Goal: Task Accomplishment & Management: Manage account settings

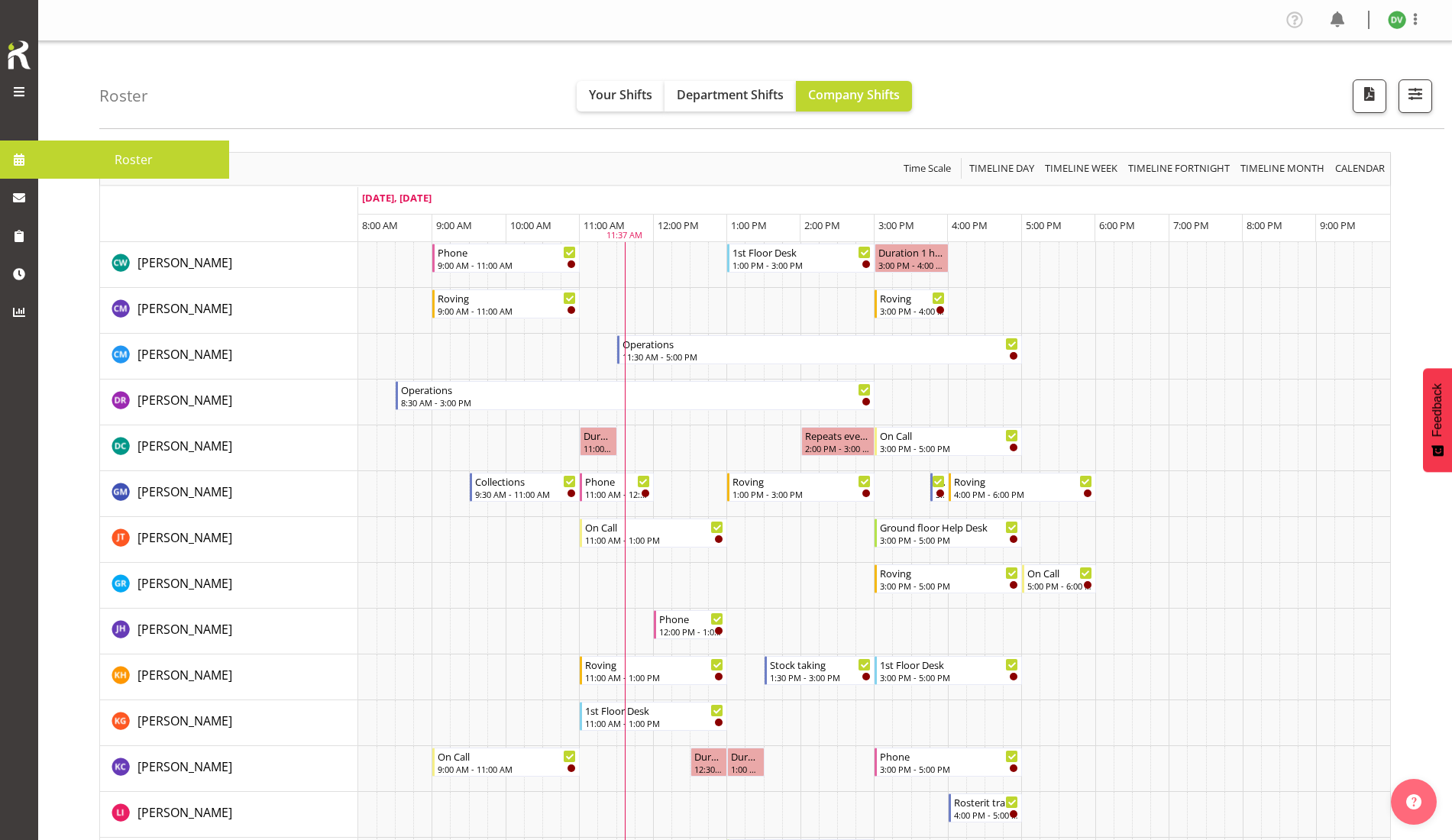
click at [25, 156] on span at bounding box center [19, 159] width 23 height 23
click at [1400, 16] on img at bounding box center [1398, 20] width 19 height 19
click at [1324, 52] on link "Profile" at bounding box center [1351, 52] width 147 height 28
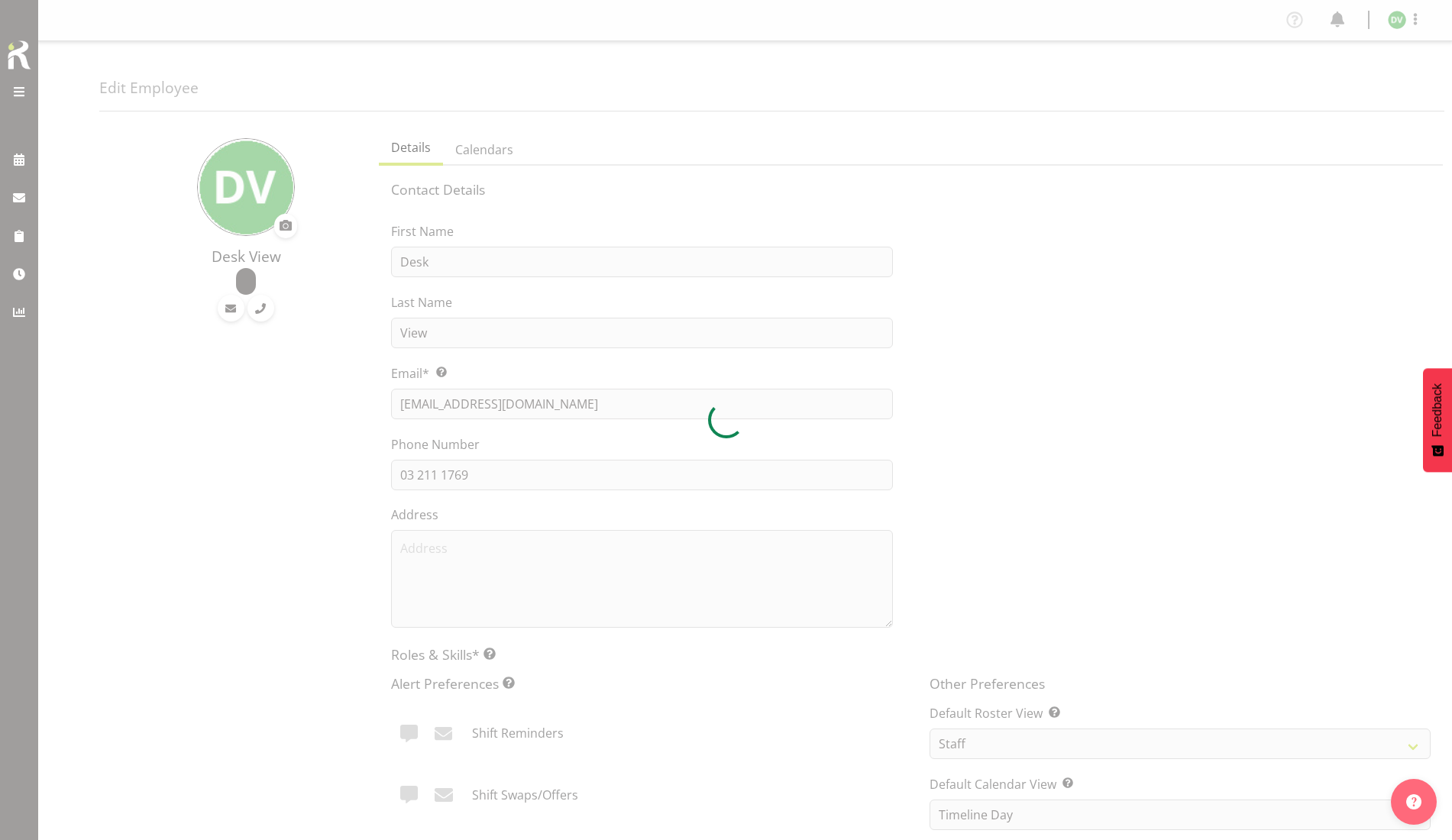
select select "TimelineDay"
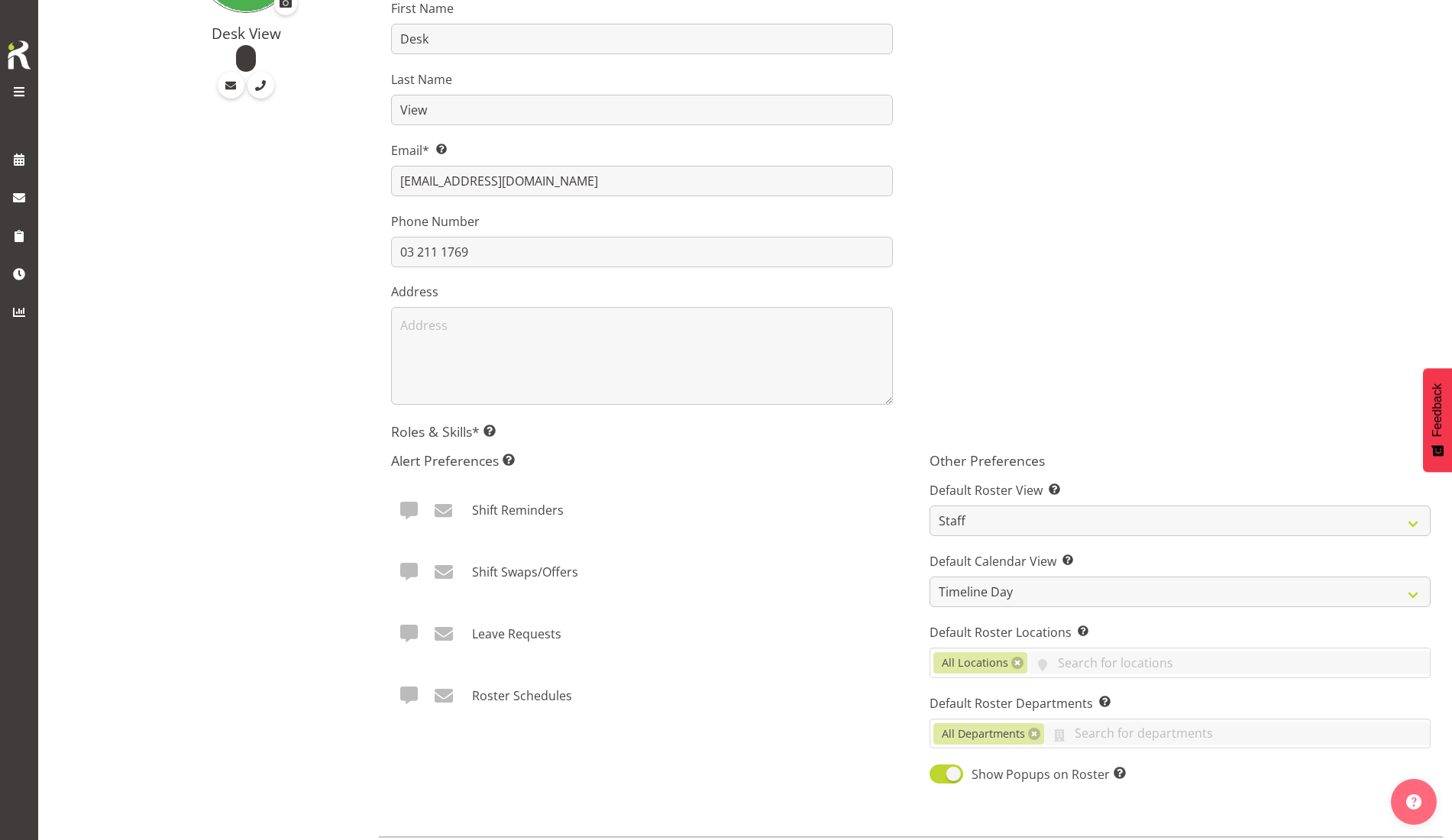
scroll to position [308, 0]
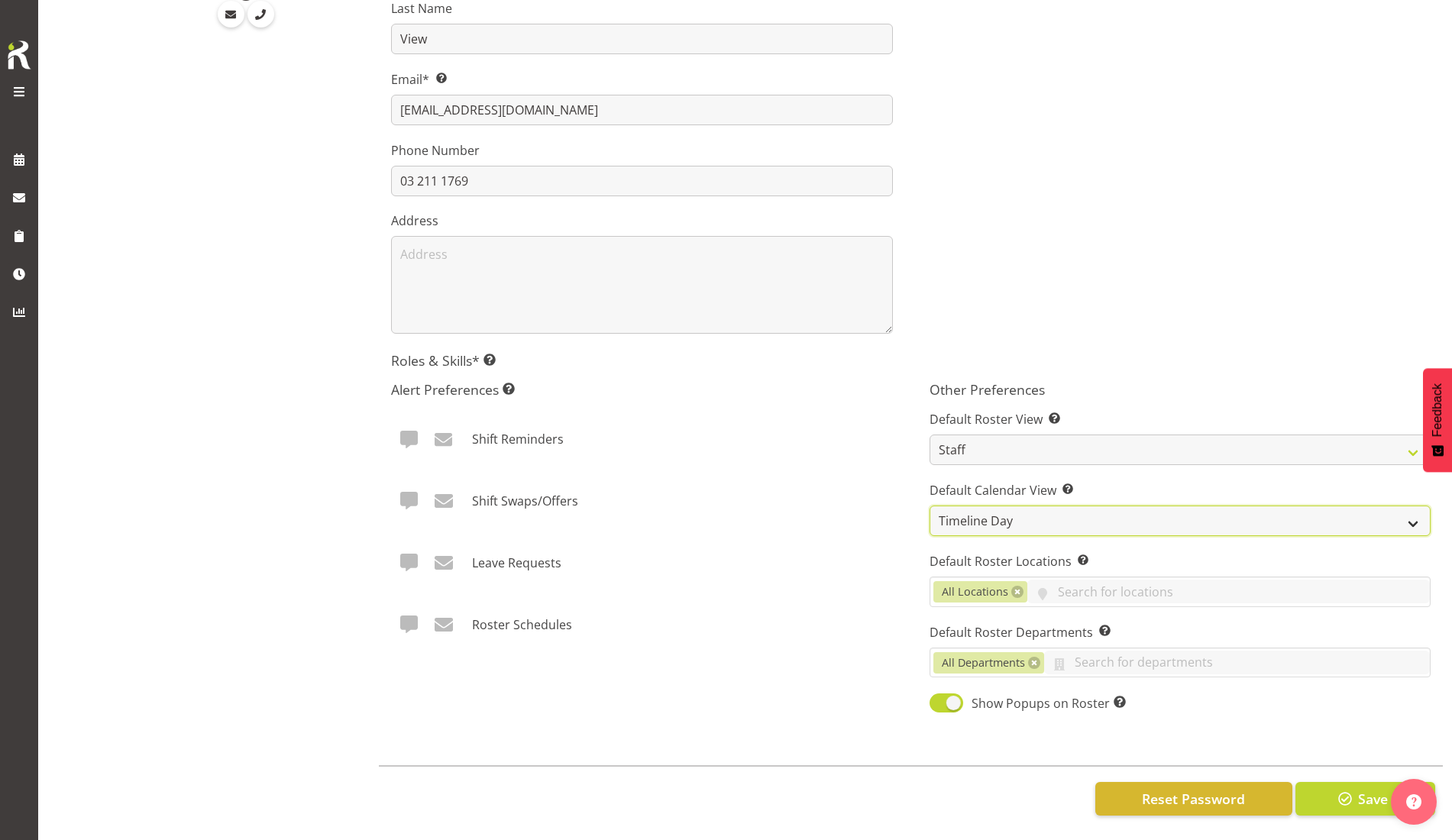
click at [1026, 506] on select "Day Timeline Day Week (current default) Timeline Week Fortnight Month Calendar" at bounding box center [1180, 521] width 501 height 30
drag, startPoint x: 812, startPoint y: 466, endPoint x: 820, endPoint y: 462, distance: 8.9
click at [811, 472] on div "Shift Swaps/Offers" at bounding box center [641, 495] width 501 height 46
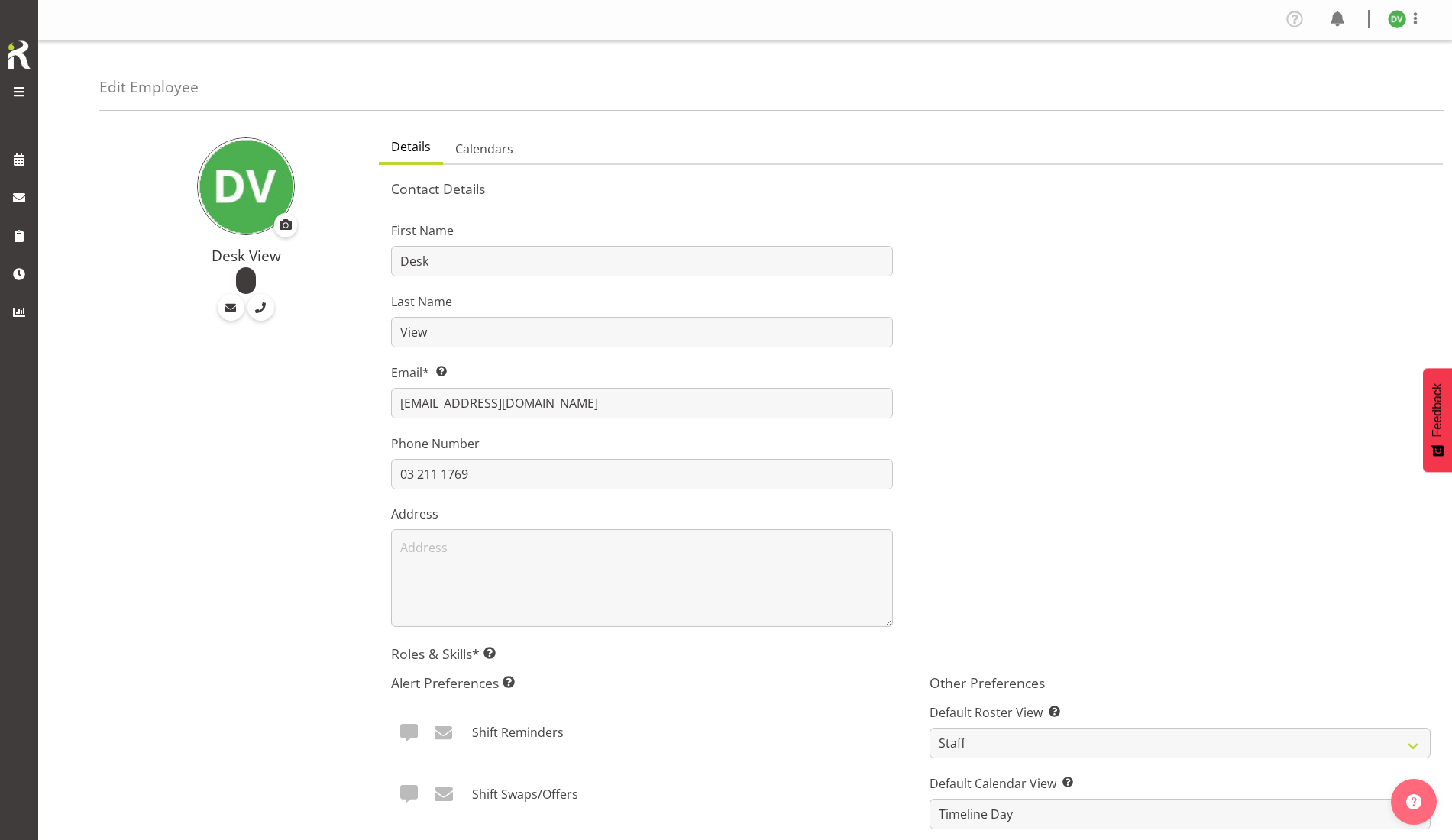
scroll to position [0, 0]
click at [31, 172] on link at bounding box center [19, 159] width 38 height 38
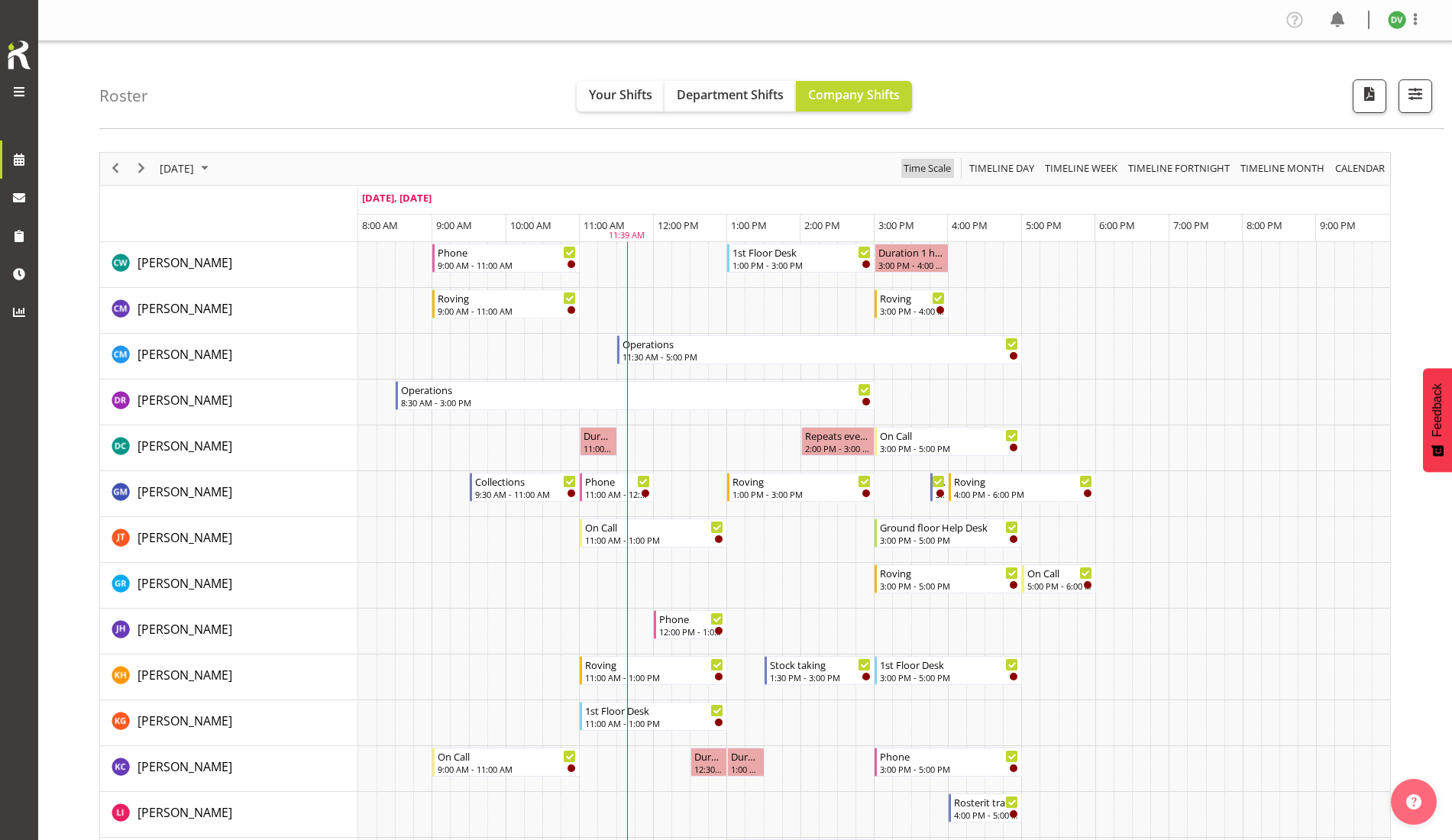
click at [920, 169] on span "Time Scale" at bounding box center [928, 168] width 51 height 19
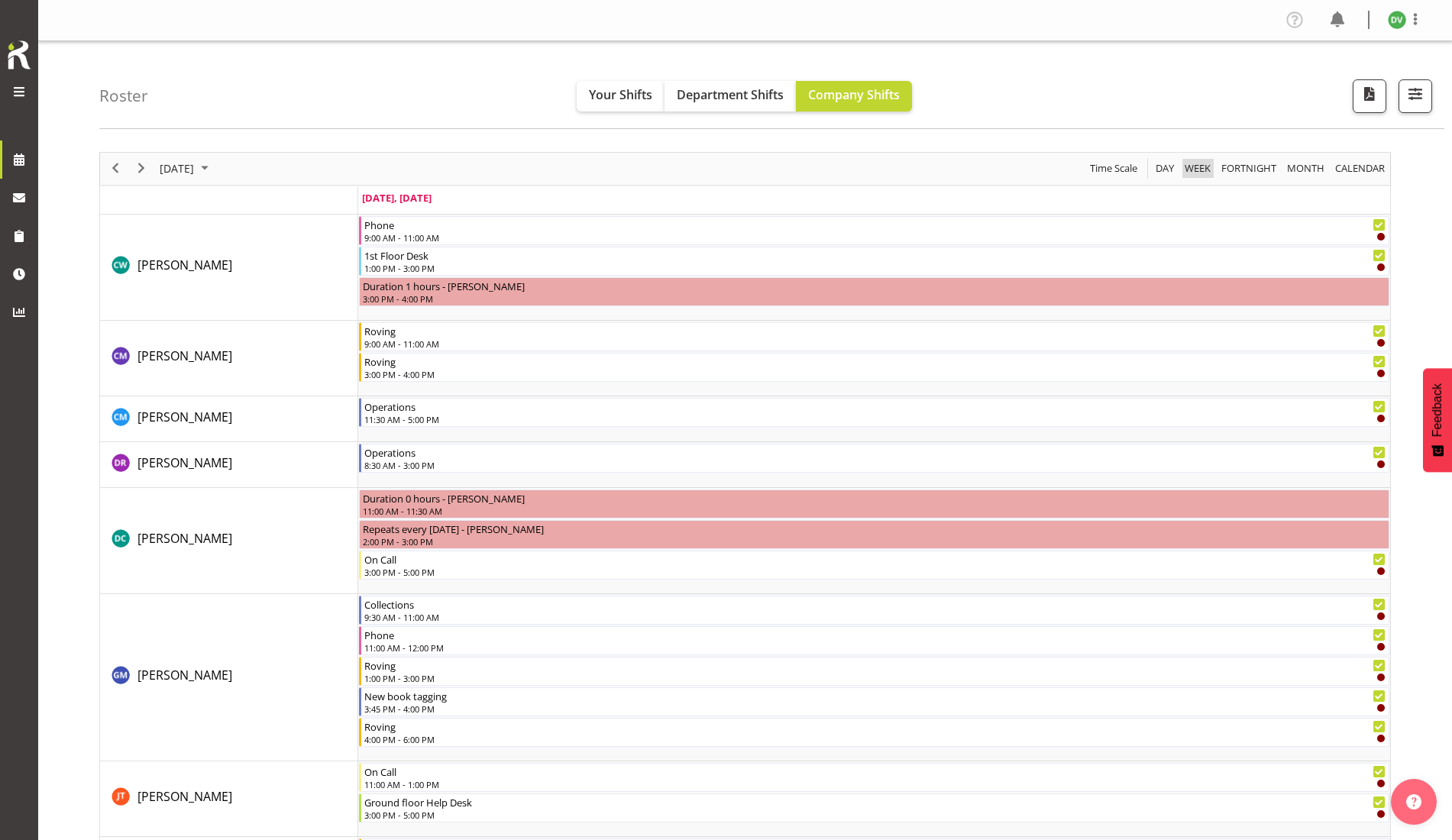
click at [1192, 169] on span "Week" at bounding box center [1198, 168] width 29 height 19
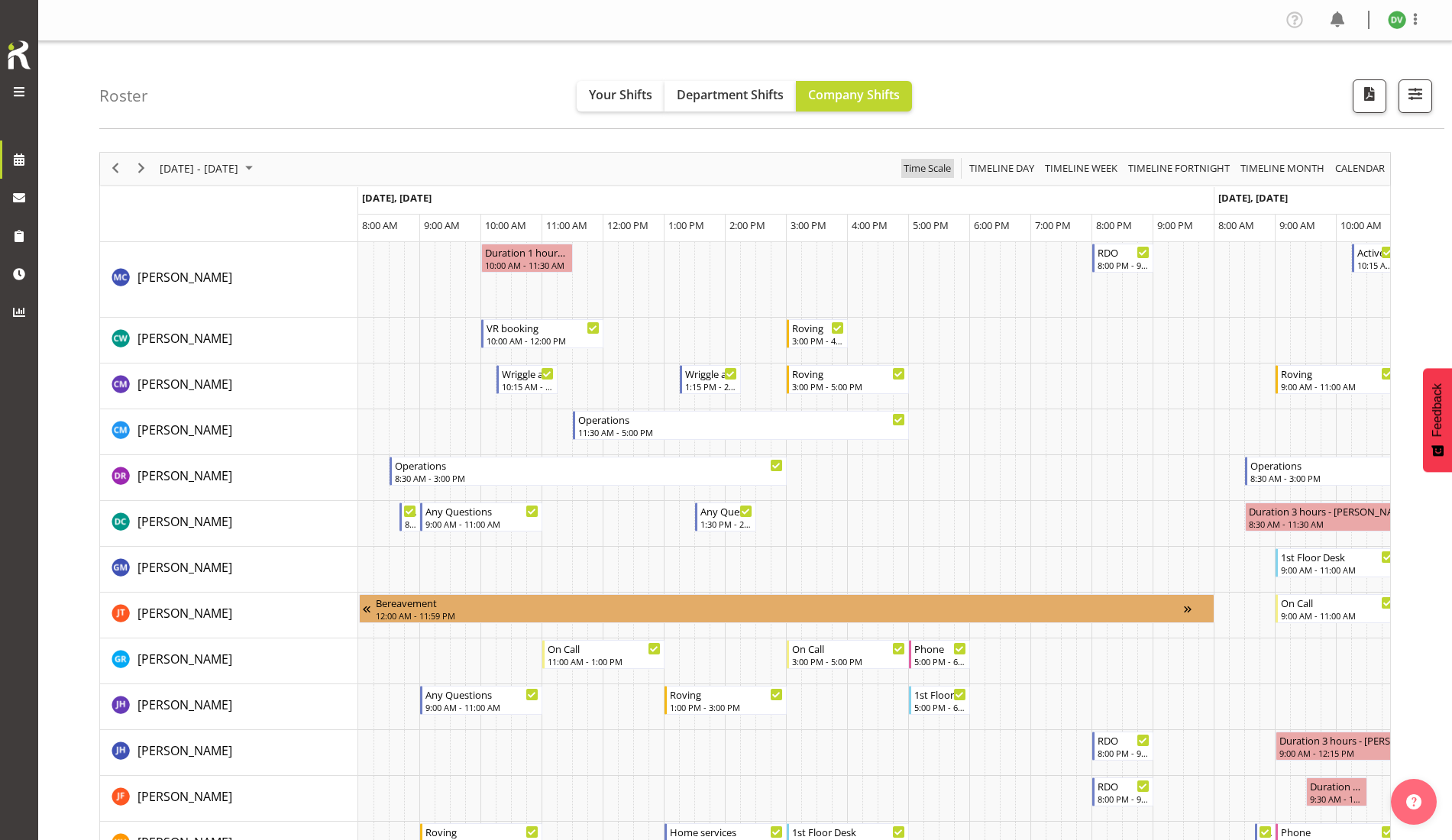
click at [927, 172] on span "Time Scale" at bounding box center [928, 168] width 51 height 19
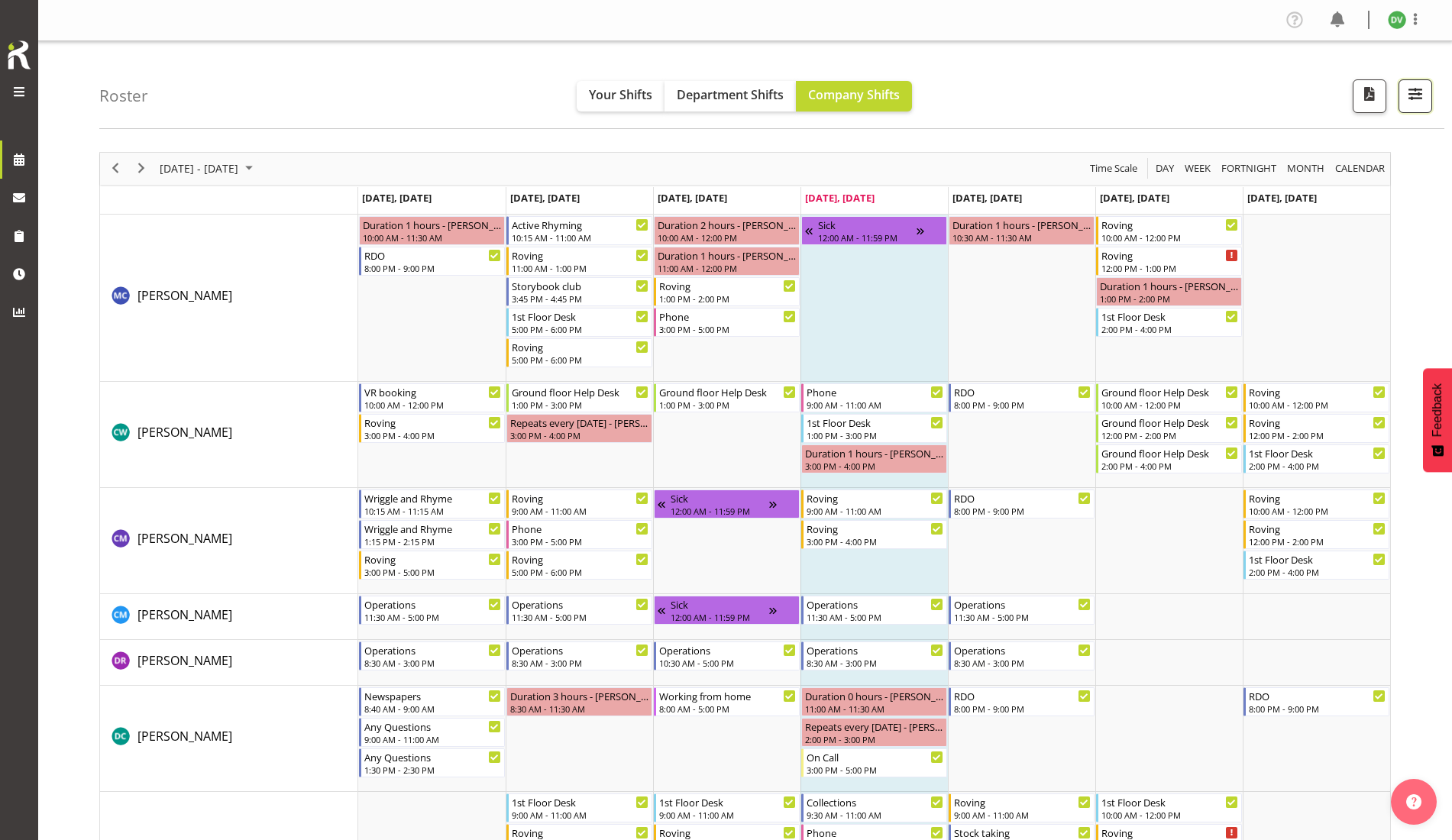
click at [1422, 99] on span "button" at bounding box center [1416, 94] width 20 height 20
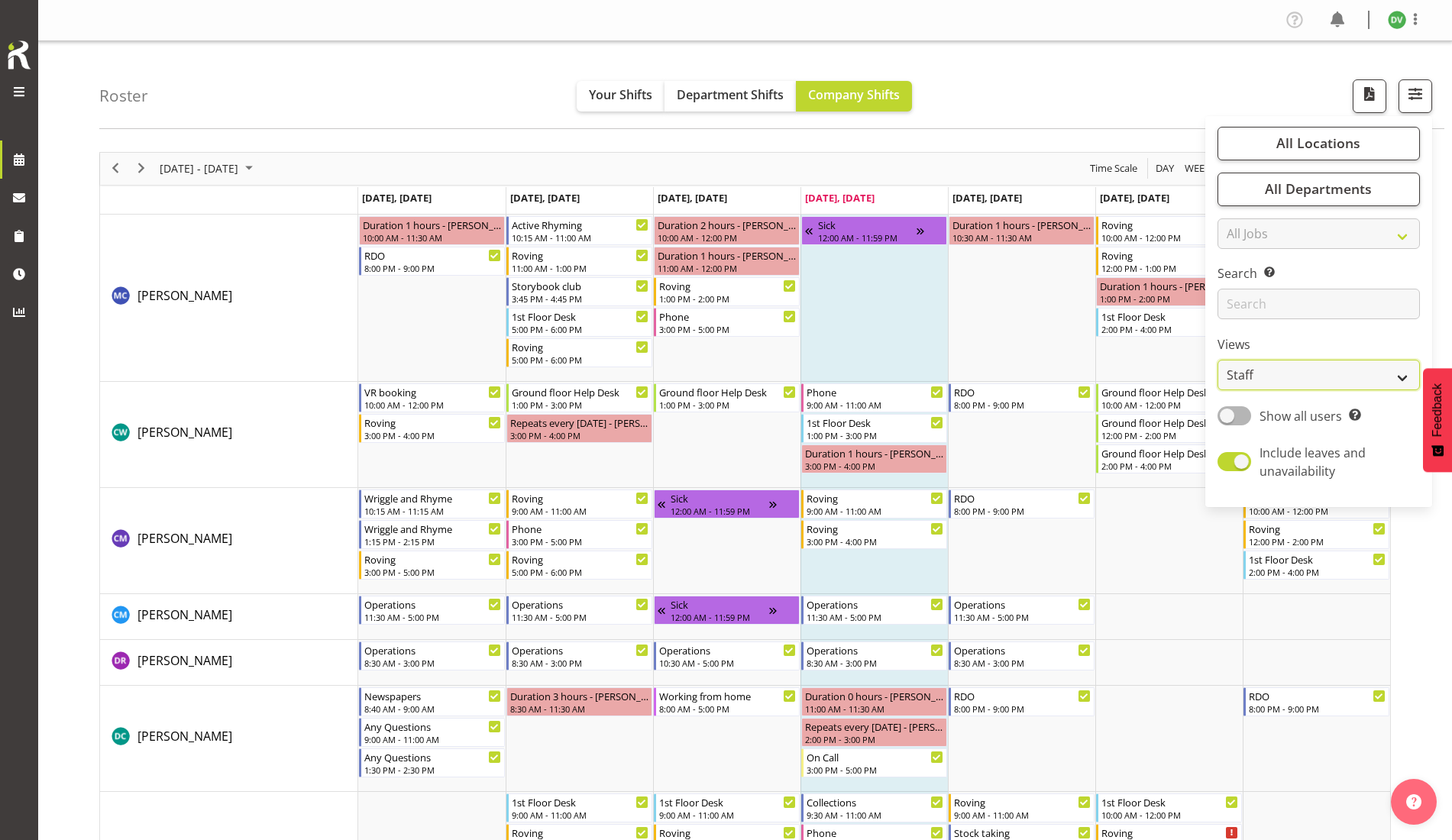
click at [1302, 378] on select "Staff Role Shift - Horizontal Shift - Vertical Staff - Location" at bounding box center [1319, 375] width 203 height 30
click at [1267, 373] on select "Staff Role Shift - Horizontal Shift - Vertical Staff - Location" at bounding box center [1319, 375] width 203 height 30
click at [1230, 414] on span at bounding box center [1235, 416] width 34 height 19
click at [1228, 414] on input "Show all users Show only rostered employees" at bounding box center [1223, 416] width 10 height 10
click at [1244, 416] on span at bounding box center [1235, 416] width 34 height 19
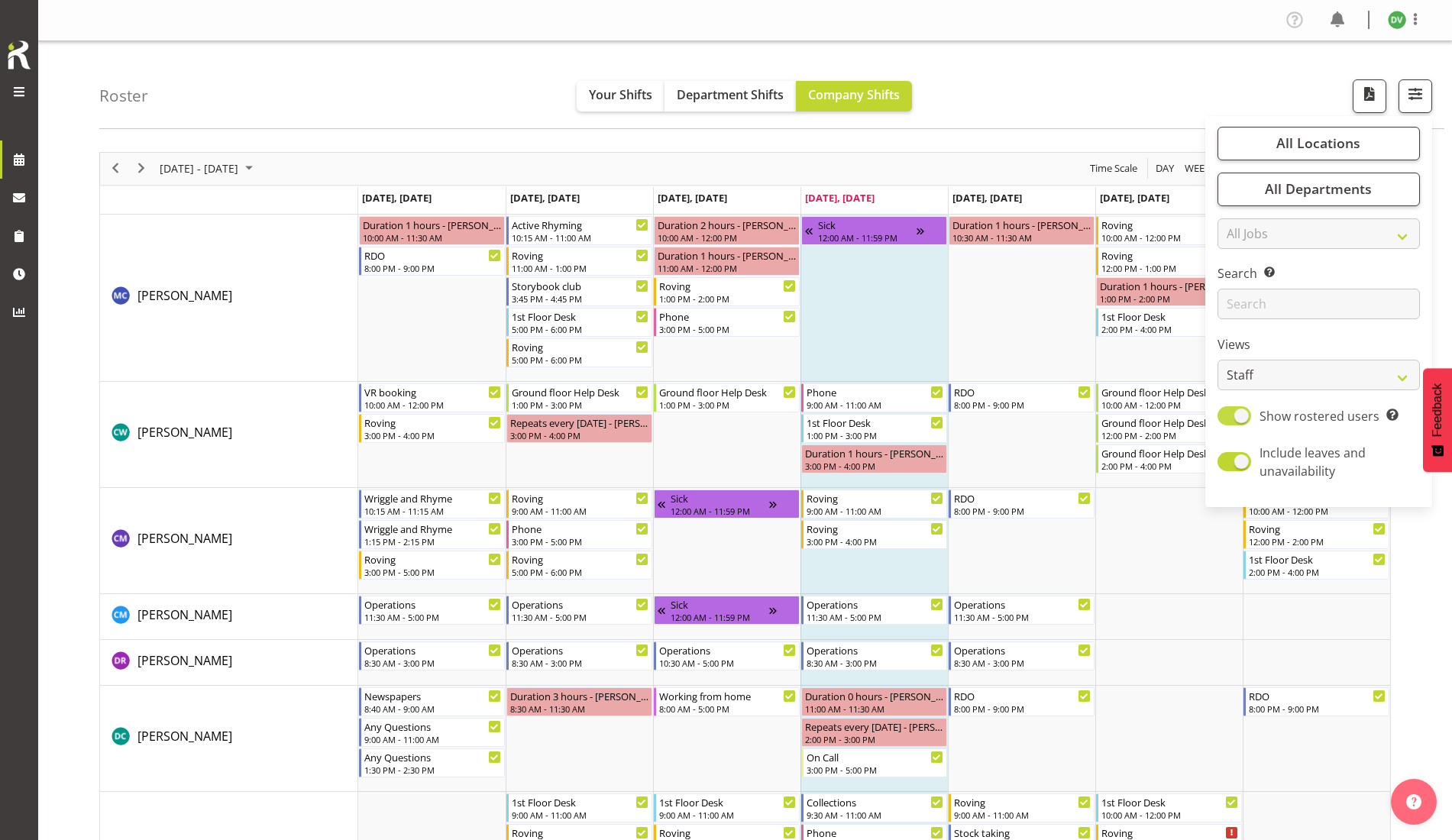
click at [1228, 416] on input "Show rostered users Show only rostered employees" at bounding box center [1223, 416] width 10 height 10
checkbox input "false"
drag, startPoint x: 980, startPoint y: 37, endPoint x: 984, endPoint y: 49, distance: 12.6
click at [980, 38] on div "Profile Log Out" at bounding box center [745, 20] width 1414 height 41
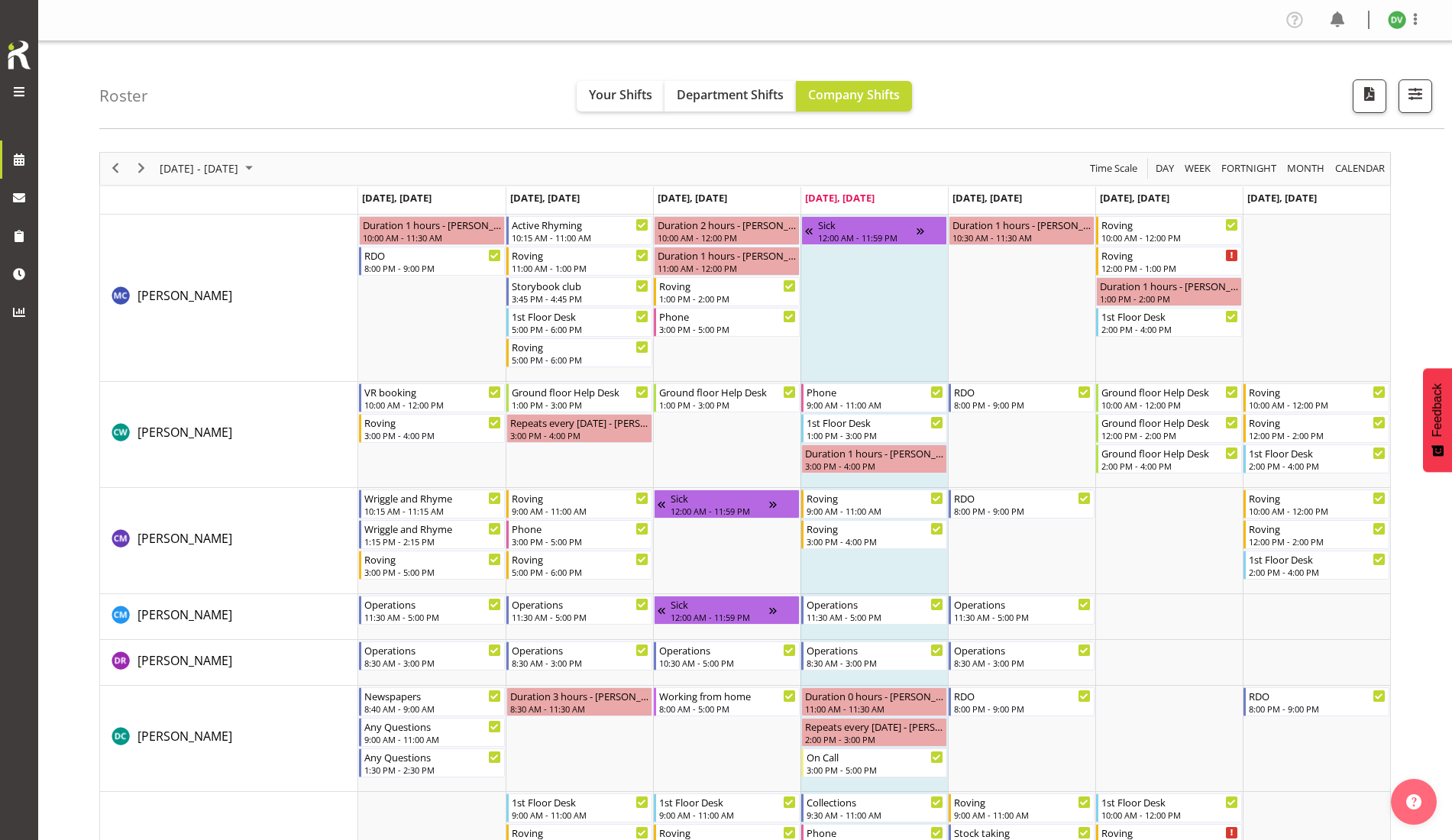
click at [994, 75] on div "Roster Your Shifts Department Shifts Company Shifts All Locations Clear Bluff L…" at bounding box center [772, 85] width 1346 height 88
click at [57, 163] on span "Roster" at bounding box center [134, 159] width 176 height 23
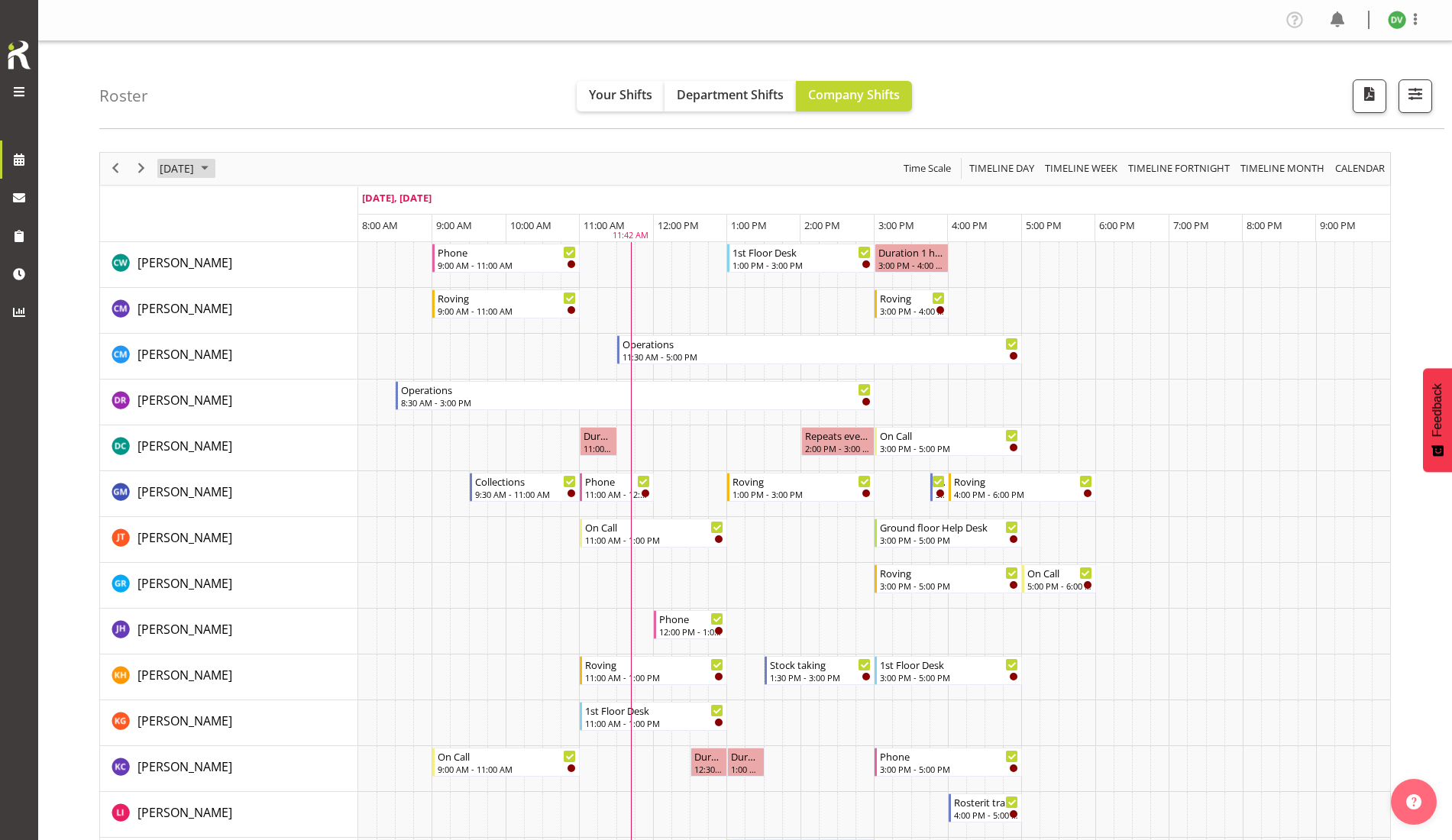
click at [195, 167] on span "[DATE]" at bounding box center [177, 168] width 37 height 19
click at [195, 340] on span "22" at bounding box center [199, 337] width 23 height 23
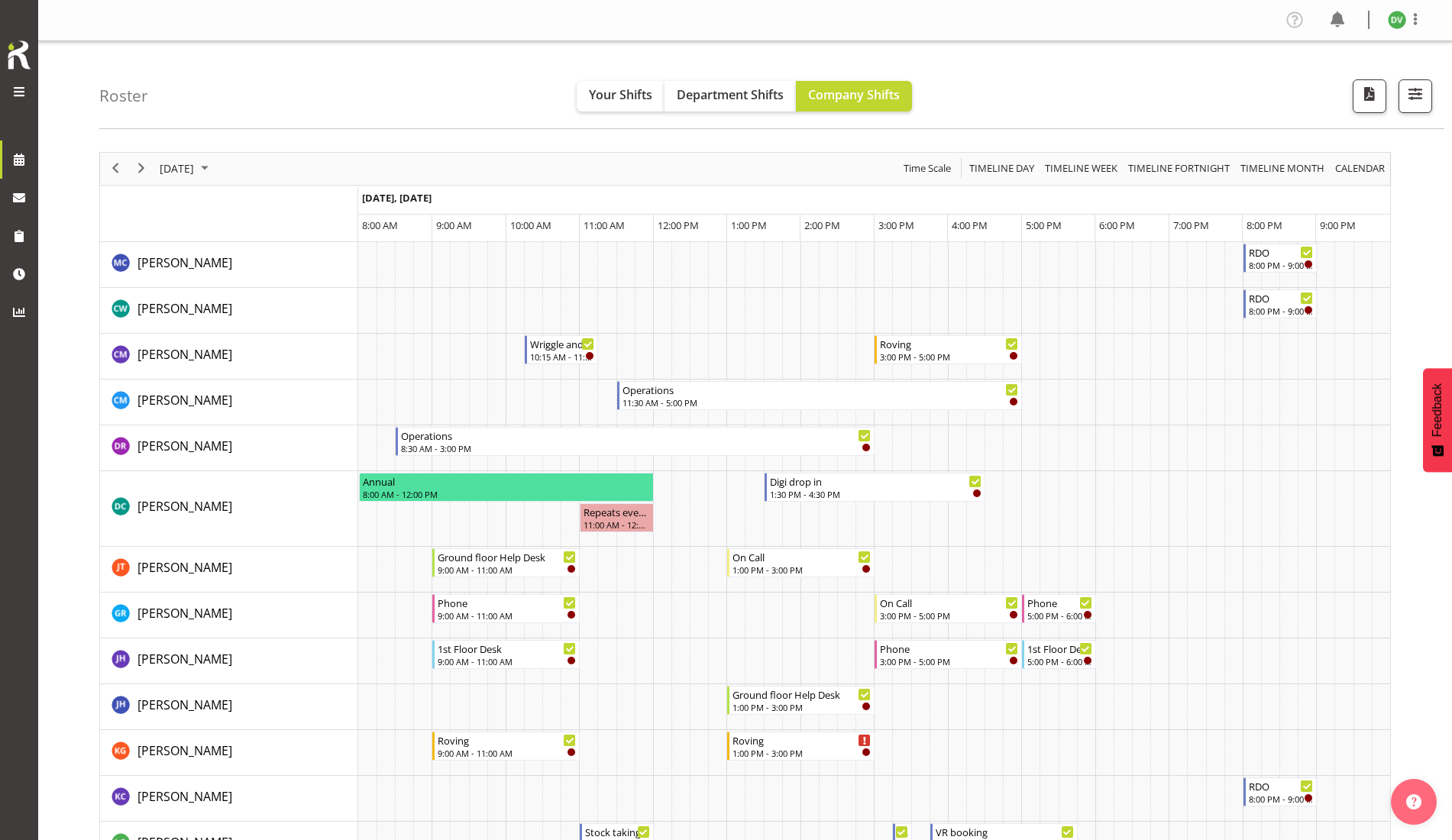
click at [218, 155] on div "September 22, 2025" at bounding box center [186, 169] width 63 height 32
click at [271, 313] on span "18" at bounding box center [273, 311] width 23 height 23
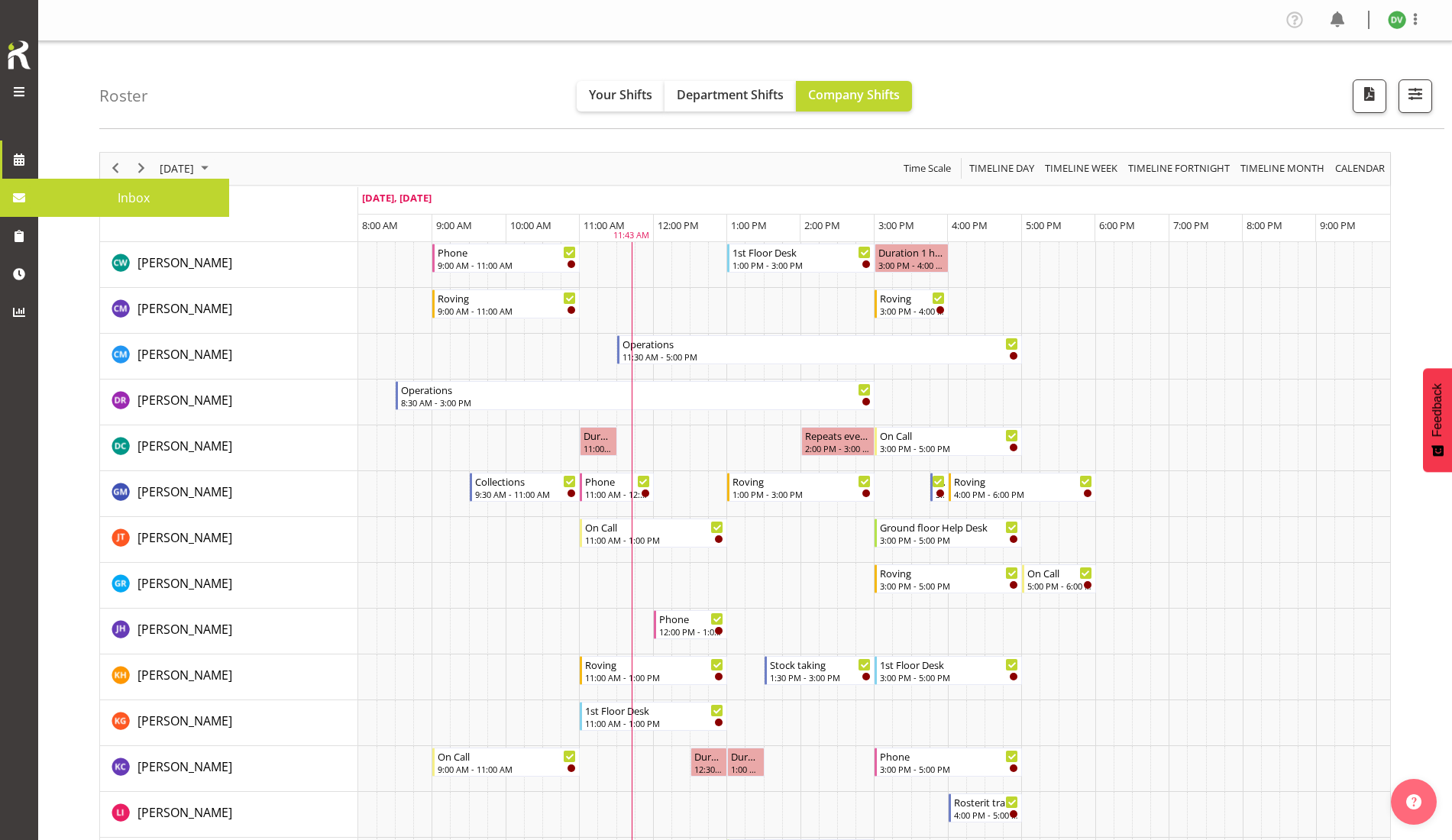
click at [20, 203] on span at bounding box center [19, 198] width 23 height 23
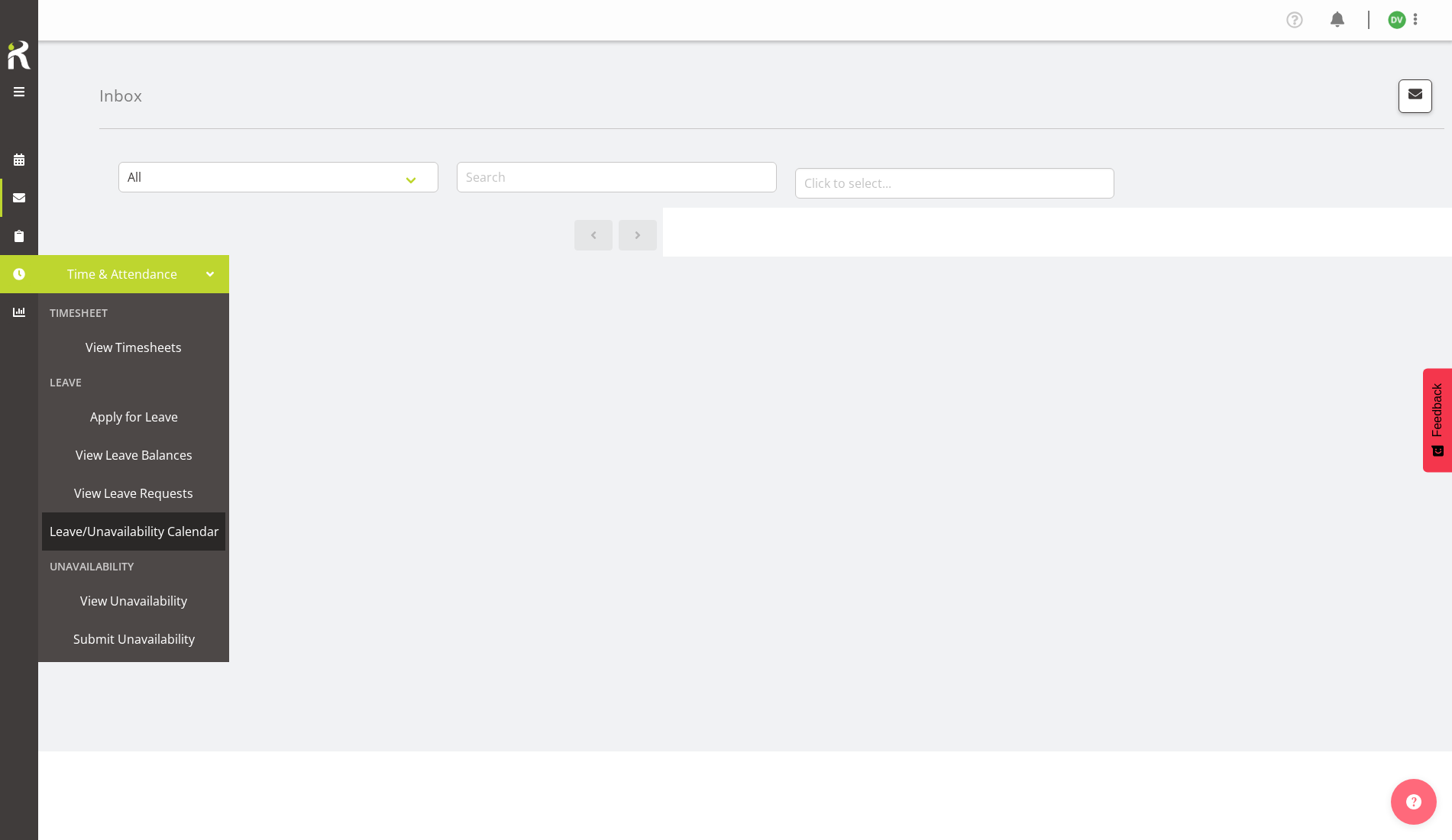
click at [156, 522] on span "Leave/Unavailability Calendar" at bounding box center [134, 532] width 170 height 23
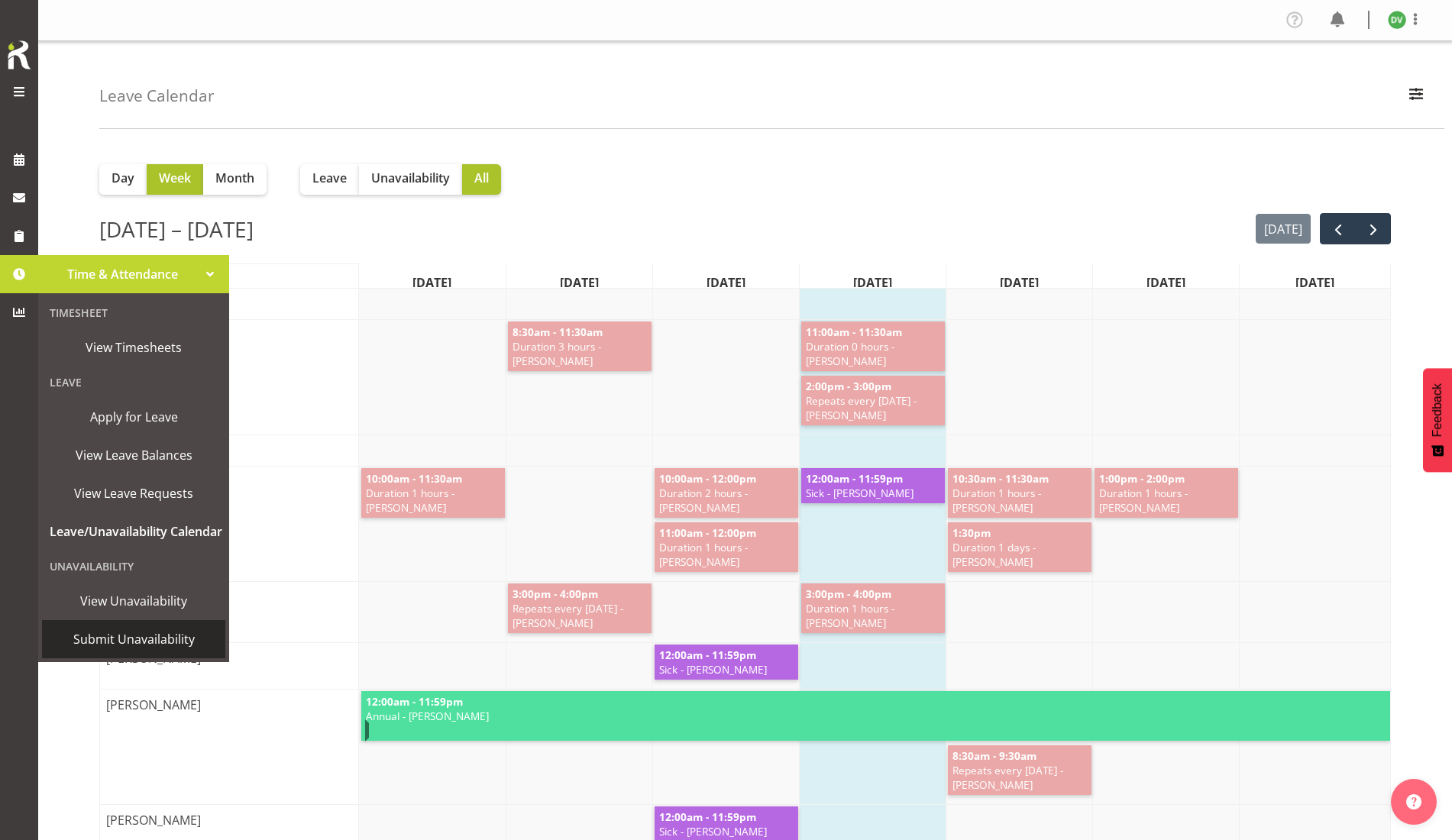
click at [133, 636] on span "Submit Unavailability" at bounding box center [134, 639] width 168 height 23
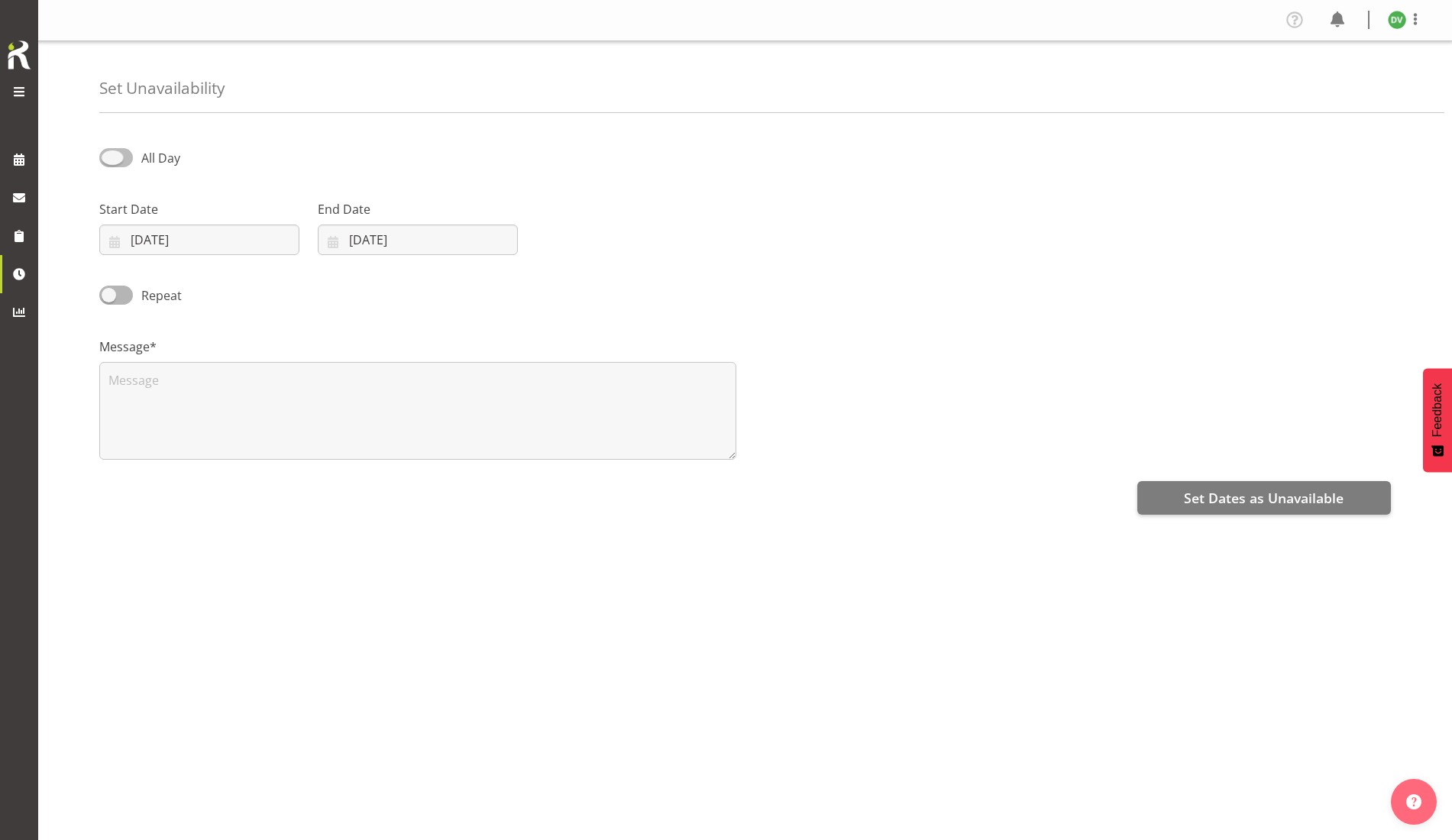
click at [112, 161] on span at bounding box center [117, 157] width 34 height 19
click at [109, 161] on input "All Day" at bounding box center [105, 158] width 10 height 10
click at [128, 159] on span at bounding box center [117, 157] width 34 height 19
click at [109, 159] on input "Part Day" at bounding box center [105, 158] width 10 height 10
click at [104, 155] on span at bounding box center [117, 157] width 34 height 19
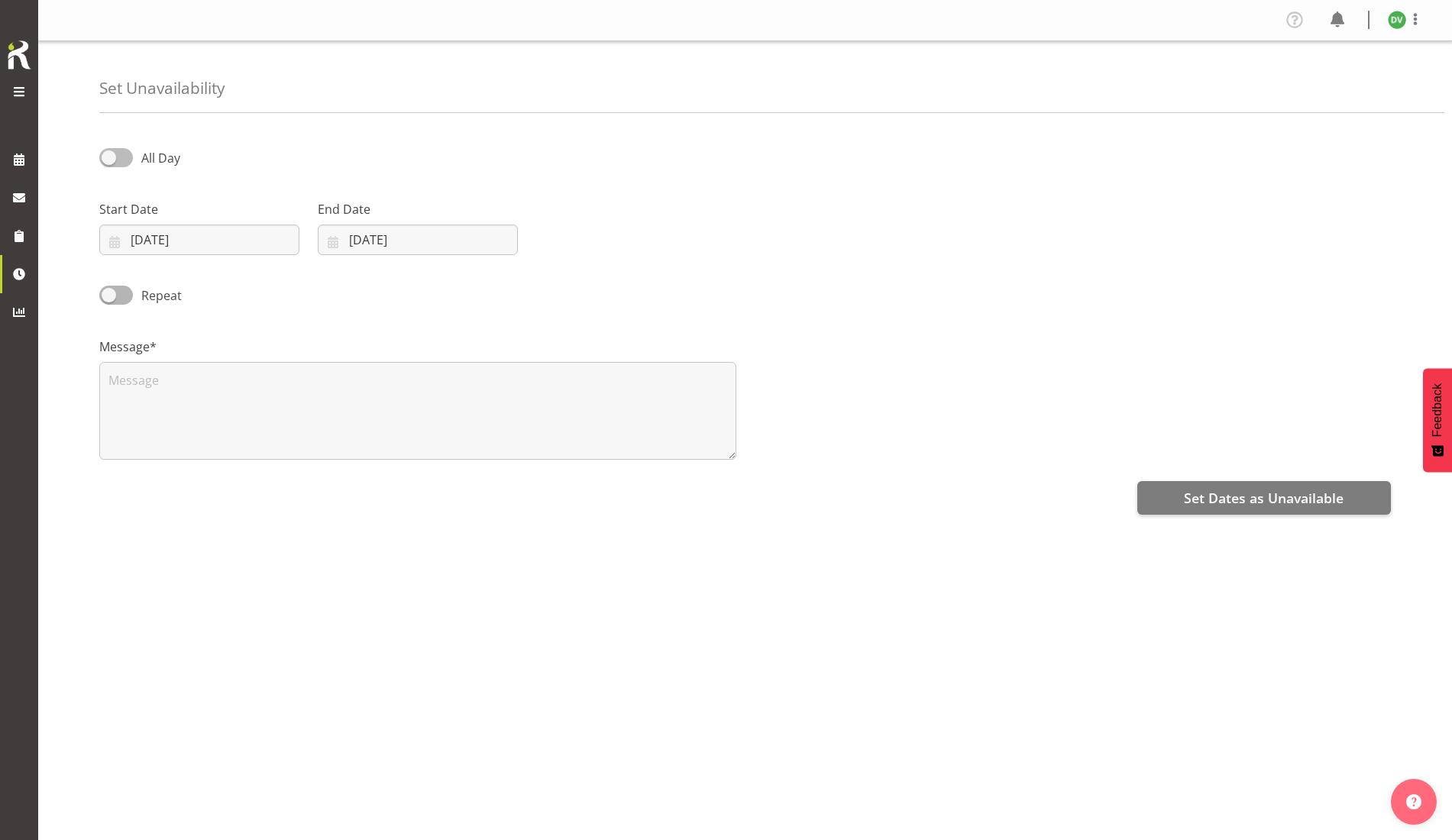
click at [104, 155] on input "All Day" at bounding box center [105, 158] width 10 height 10
checkbox input "true"
click at [1397, 14] on img at bounding box center [1398, 20] width 19 height 19
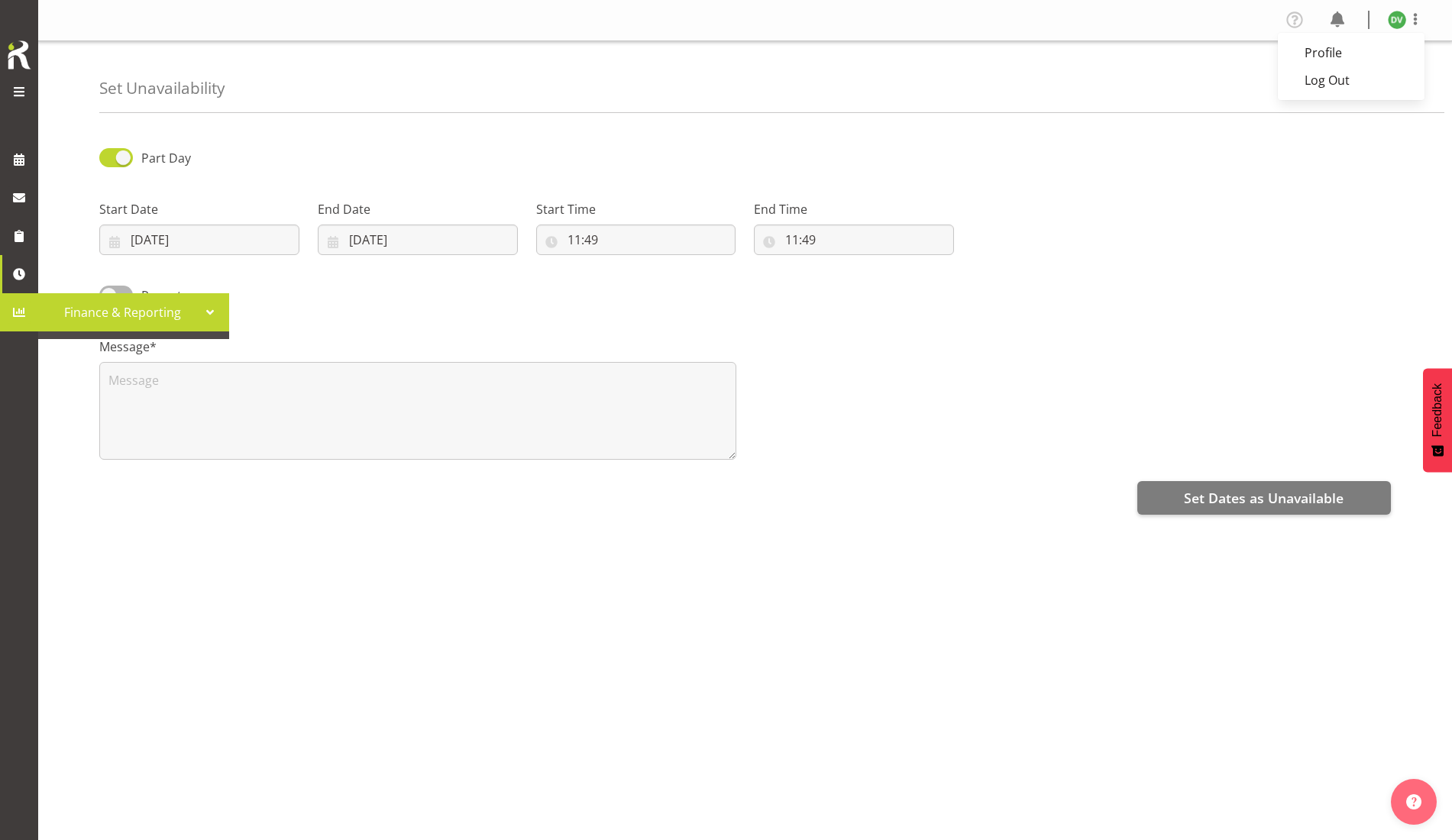
click at [17, 316] on span at bounding box center [19, 312] width 23 height 23
click at [79, 311] on span "Finance & Reporting" at bounding box center [122, 312] width 153 height 23
click at [212, 314] on div at bounding box center [210, 312] width 23 height 23
click at [159, 314] on span "Finance & Reporting" at bounding box center [122, 312] width 153 height 23
click at [160, 314] on span "Finance & Reporting" at bounding box center [122, 312] width 153 height 23
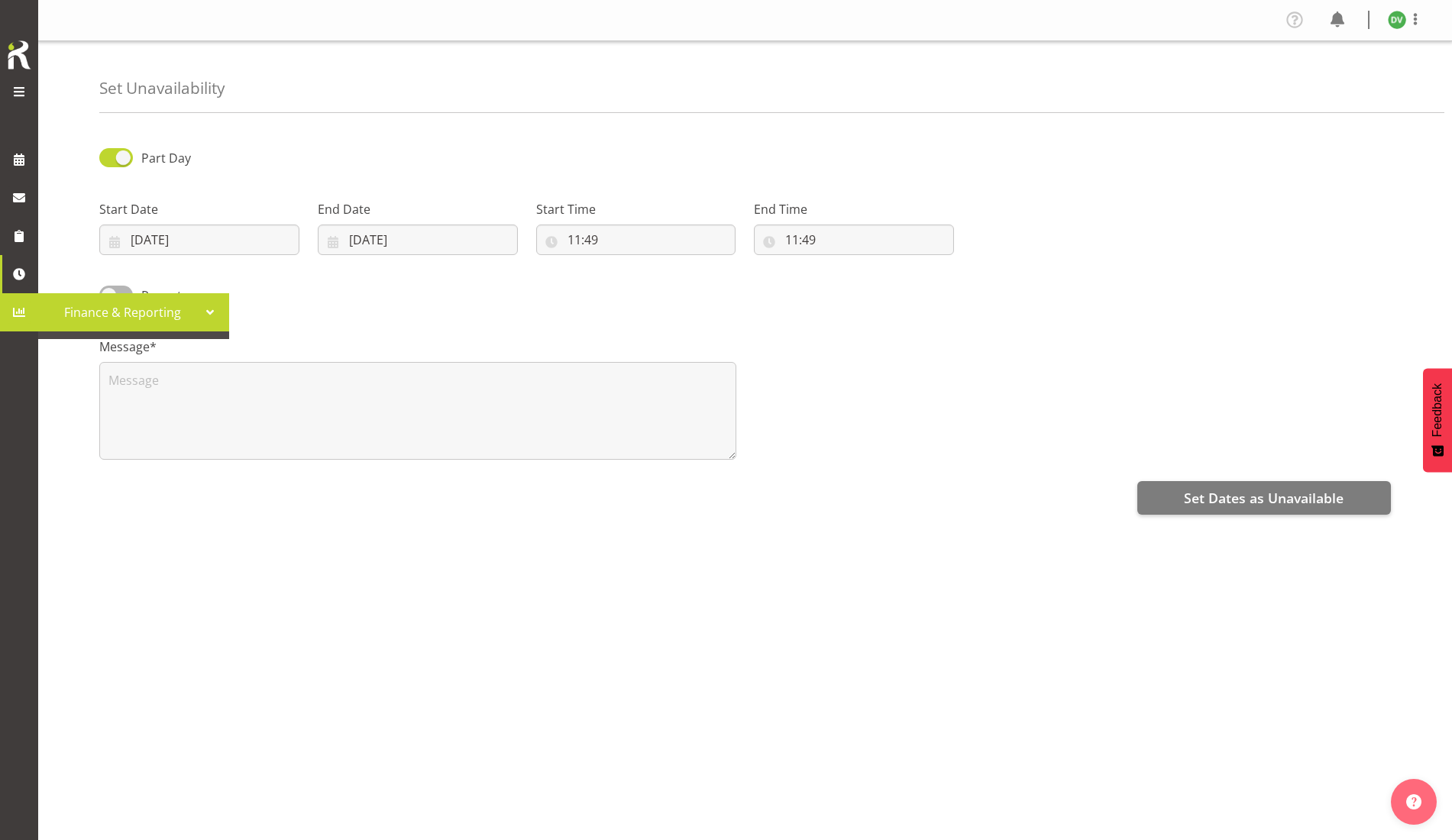
click at [161, 312] on span "Finance & Reporting" at bounding box center [122, 312] width 153 height 23
click at [158, 312] on span "Finance & Reporting" at bounding box center [122, 312] width 153 height 23
click at [100, 323] on span "Finance & Reporting" at bounding box center [122, 312] width 153 height 23
click at [98, 311] on span "Finance & Reporting" at bounding box center [122, 312] width 153 height 23
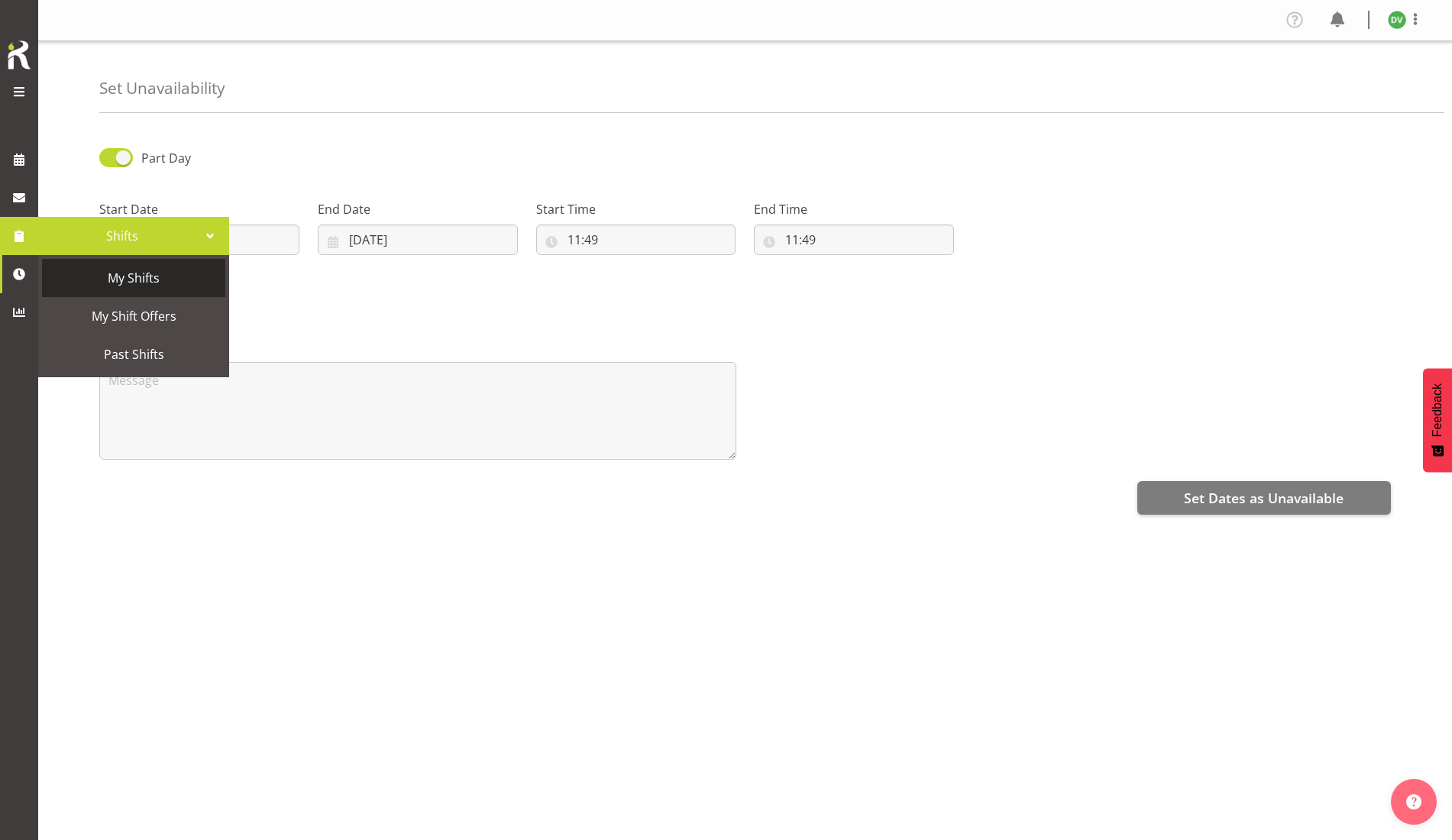
click at [172, 277] on span "My Shifts" at bounding box center [134, 277] width 168 height 23
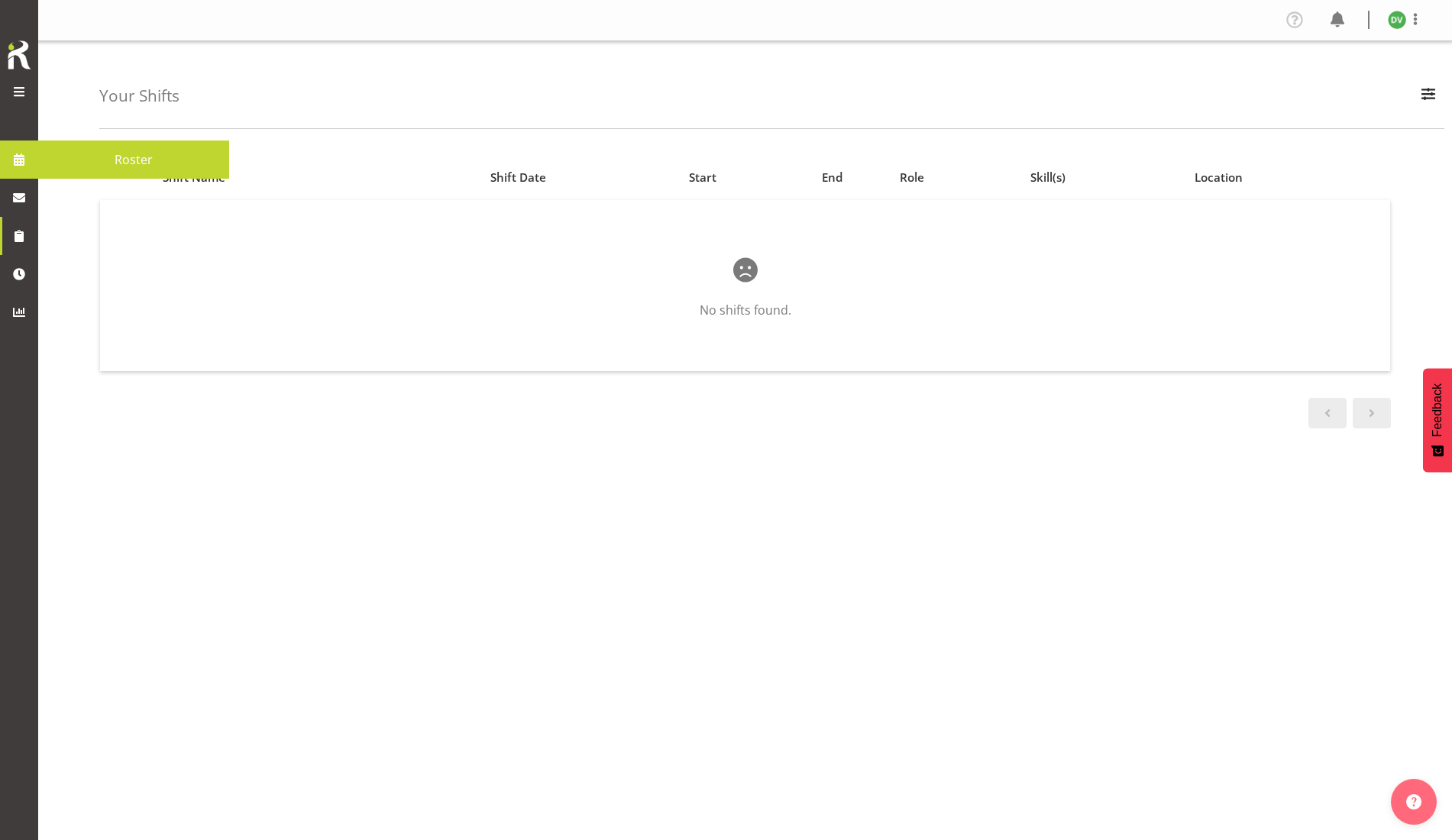
click at [11, 158] on span at bounding box center [19, 159] width 23 height 23
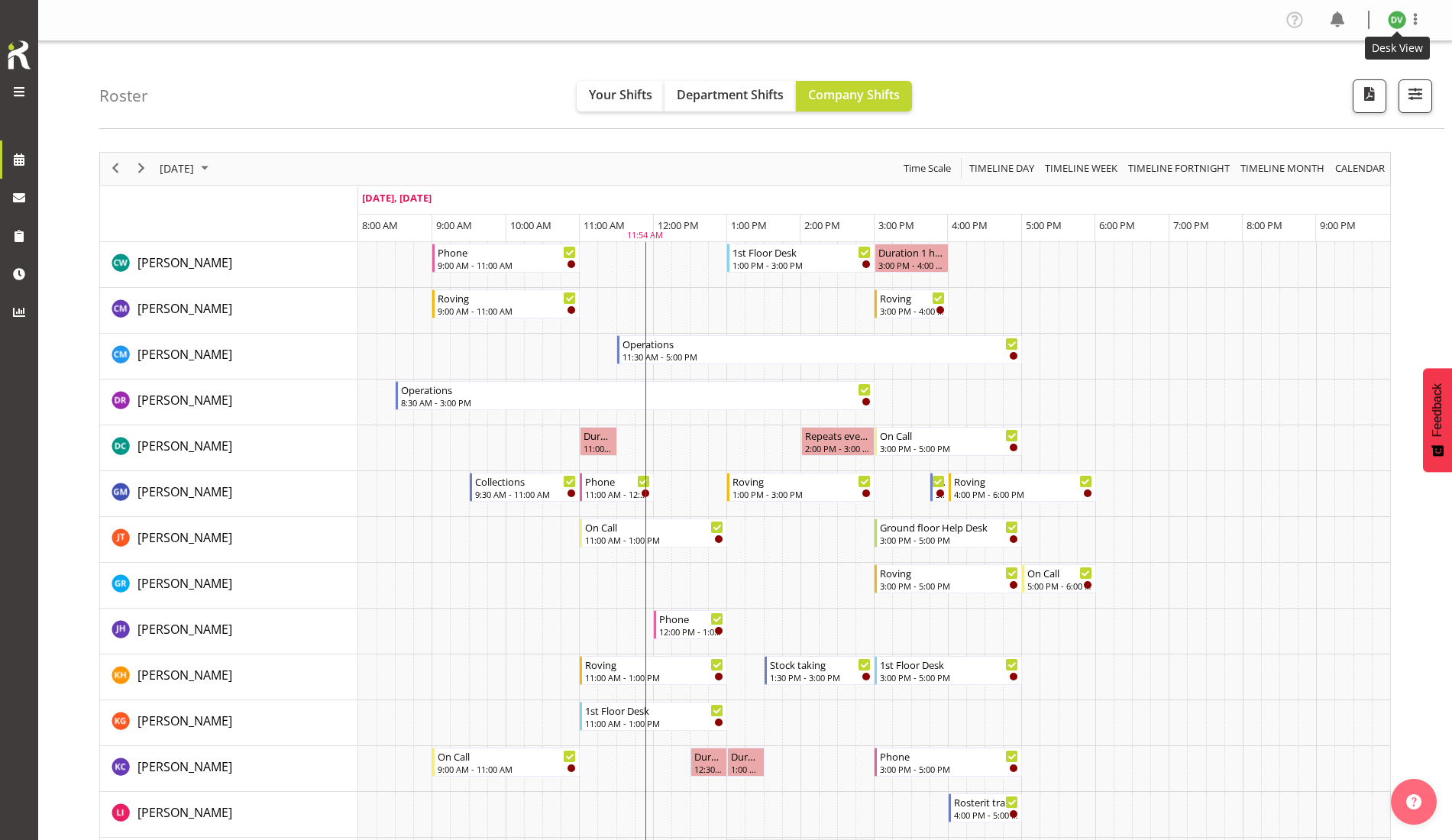
click at [1395, 20] on img at bounding box center [1398, 20] width 19 height 19
click at [1327, 83] on link "Log Out" at bounding box center [1351, 80] width 147 height 28
